Goal: Check status: Check status

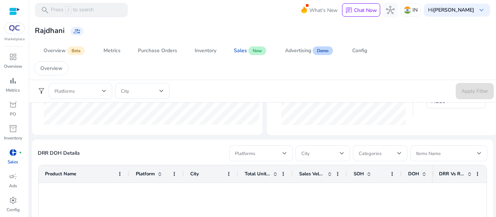
scroll to position [327, 0]
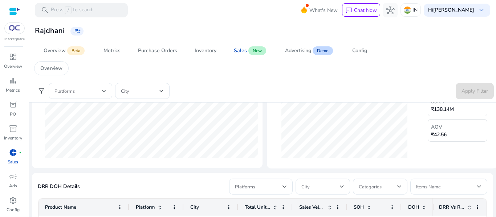
scroll to position [325, 0]
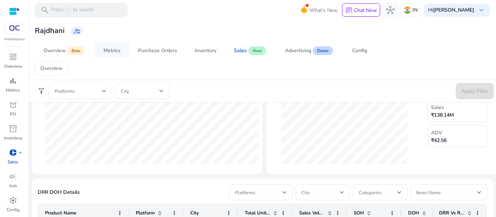
click at [114, 54] on span "Metrics" at bounding box center [111, 50] width 17 height 17
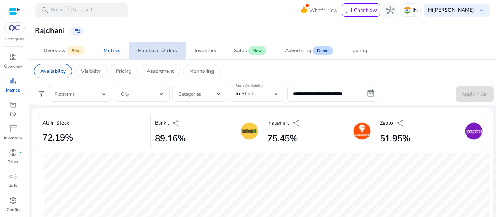
click at [149, 49] on div "Purchase Orders" at bounding box center [157, 50] width 39 height 5
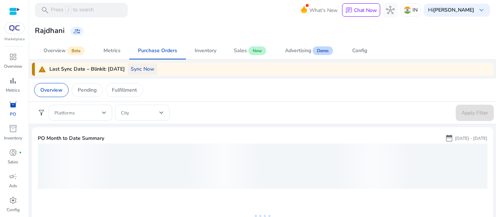
click at [131, 71] on span "Sync Now" at bounding box center [143, 69] width 24 height 8
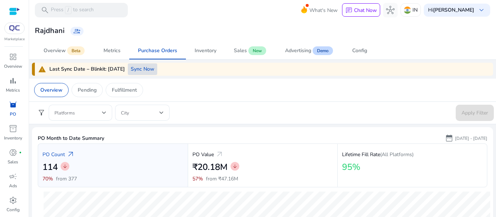
click at [149, 71] on span "Sync Now" at bounding box center [143, 69] width 24 height 8
click at [144, 73] on span at bounding box center [142, 69] width 29 height 17
